Goal: Information Seeking & Learning: Learn about a topic

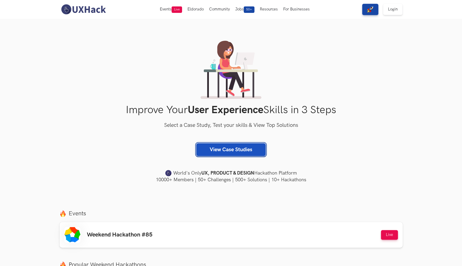
click at [229, 153] on link "View Case Studies" at bounding box center [230, 149] width 69 height 13
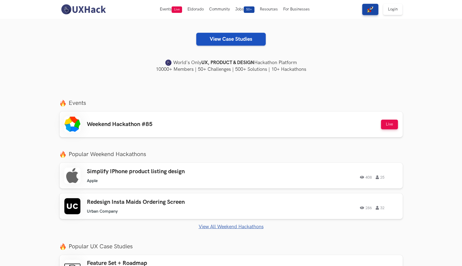
scroll to position [109, 0]
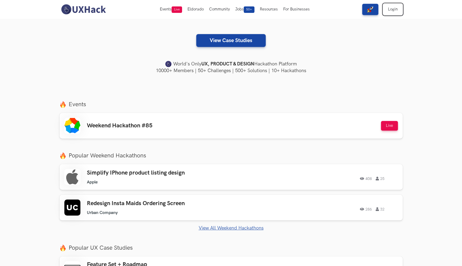
click at [387, 8] on link "Login" at bounding box center [392, 9] width 19 height 11
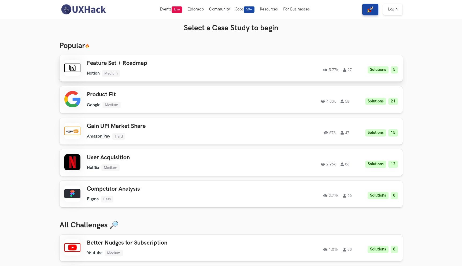
click at [207, 73] on ul "Notion Medium" at bounding box center [163, 73] width 152 height 7
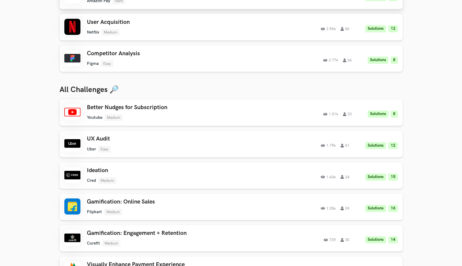
scroll to position [164, 0]
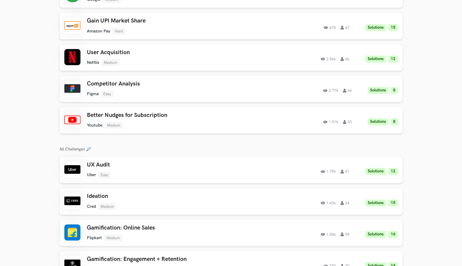
scroll to position [703, 0]
